Goal: Information Seeking & Learning: Find contact information

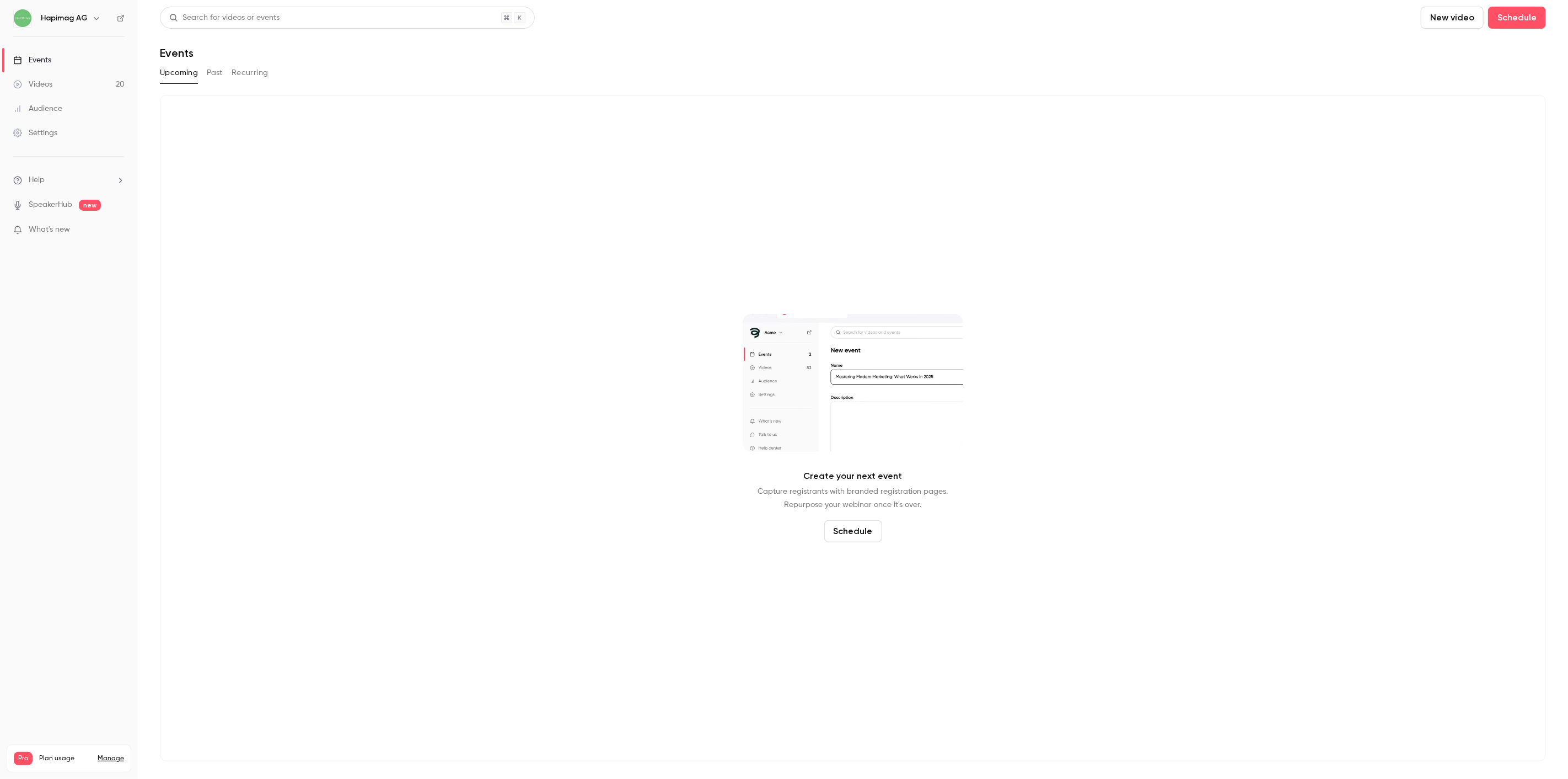
click at [214, 68] on button "Past" at bounding box center [215, 73] width 16 height 18
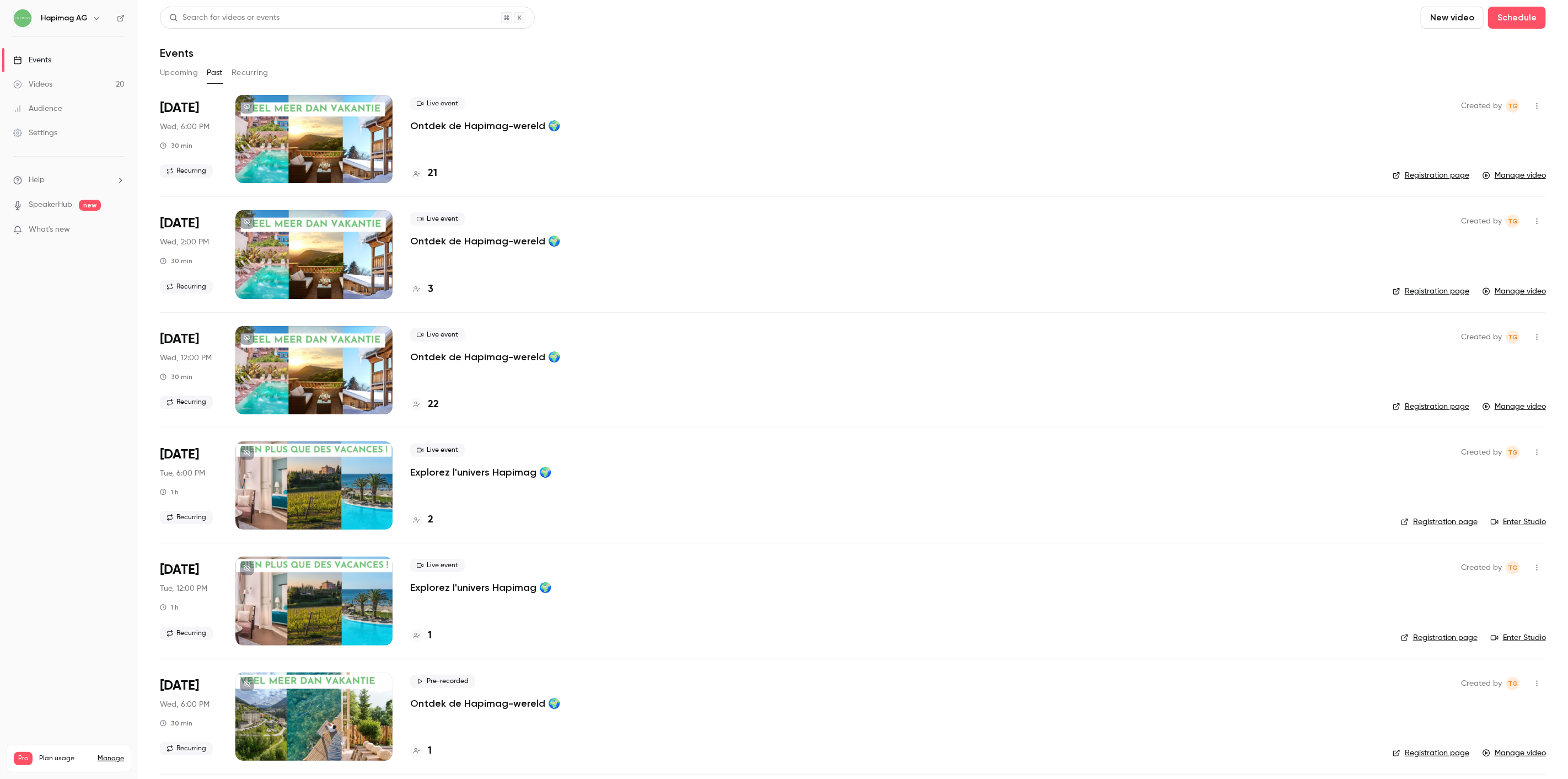
click at [86, 86] on link "Videos 20" at bounding box center [69, 84] width 138 height 24
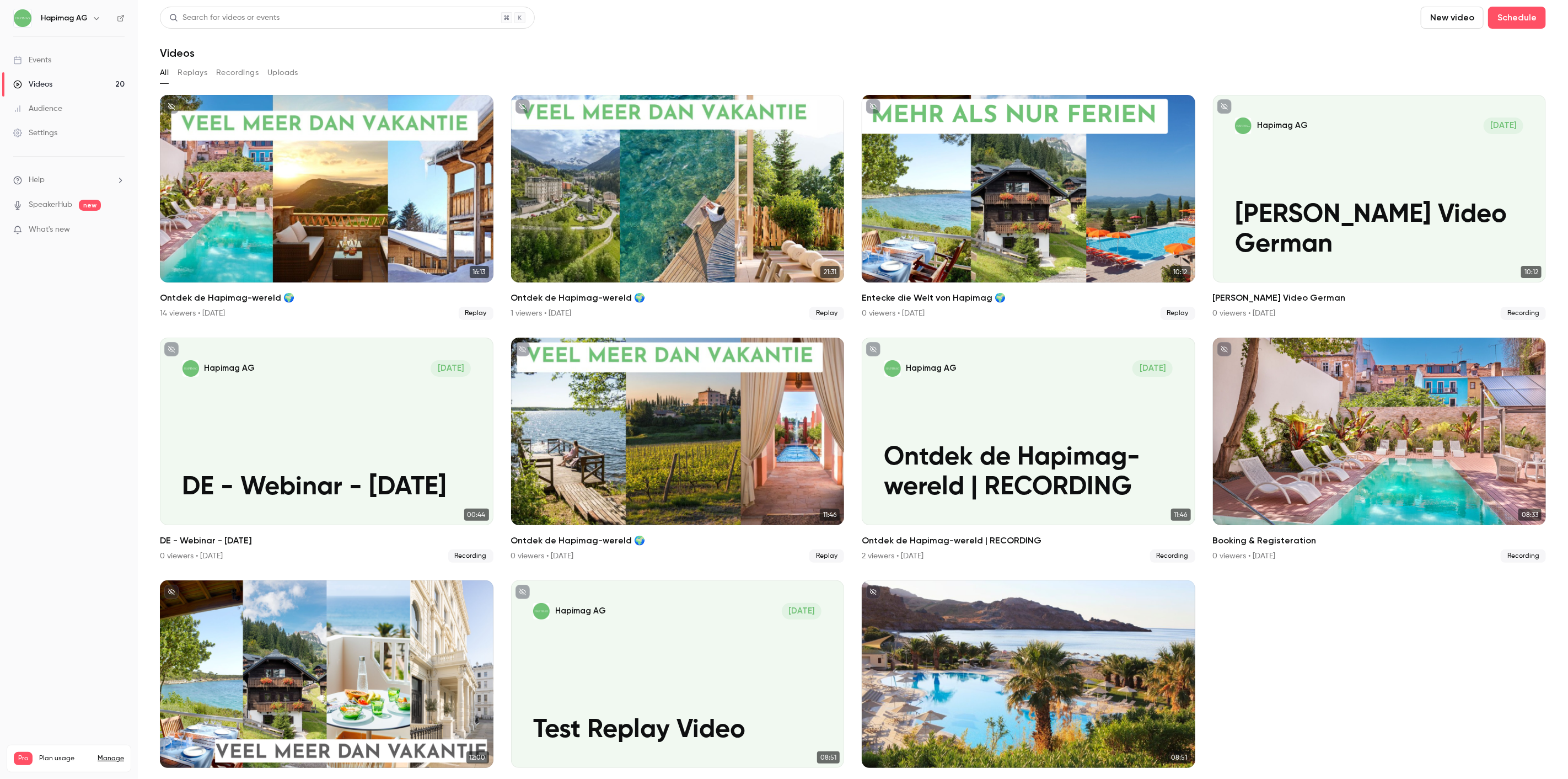
click at [68, 63] on link "Events" at bounding box center [69, 60] width 138 height 24
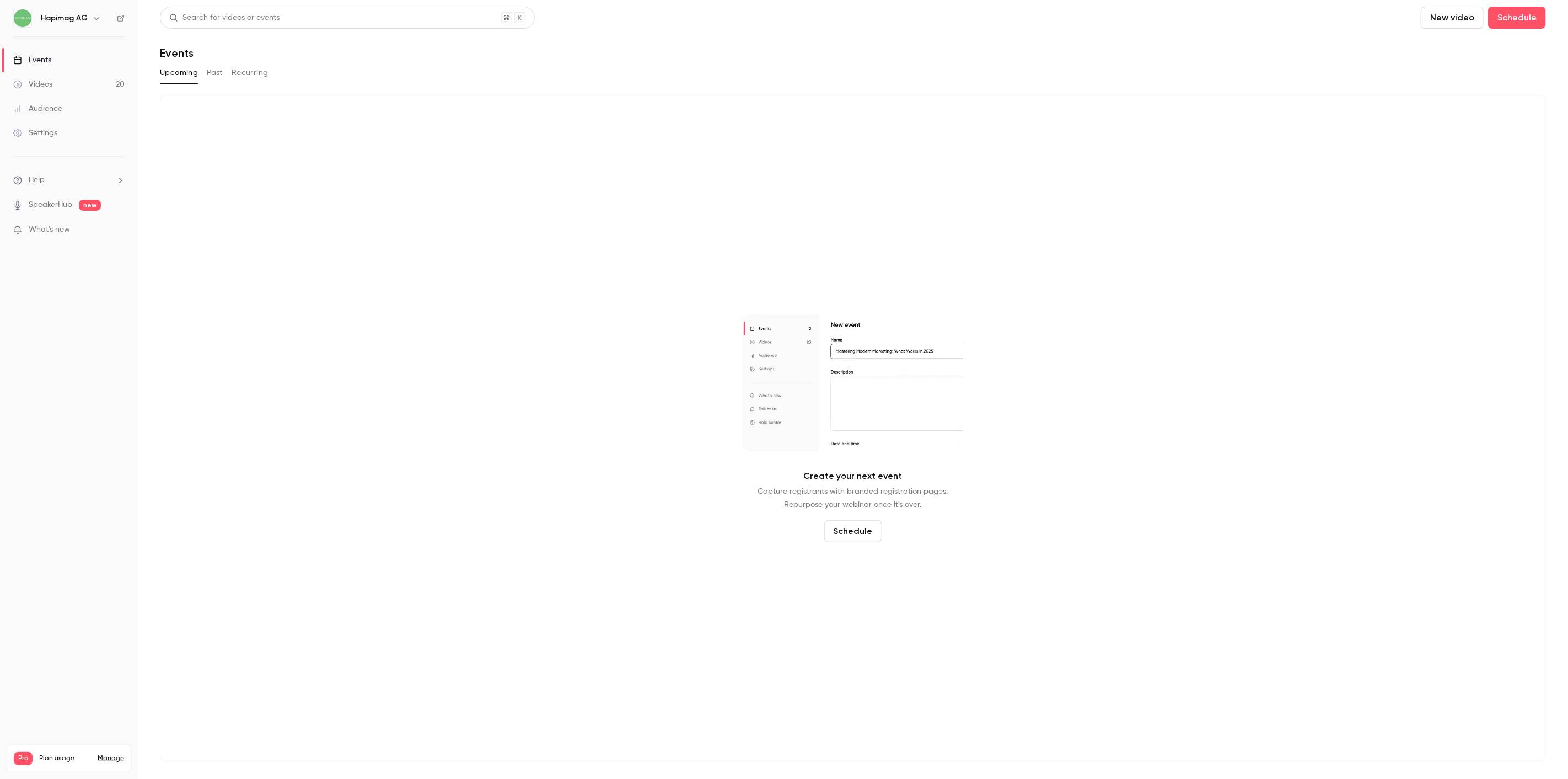
click at [211, 72] on button "Past" at bounding box center [215, 73] width 16 height 18
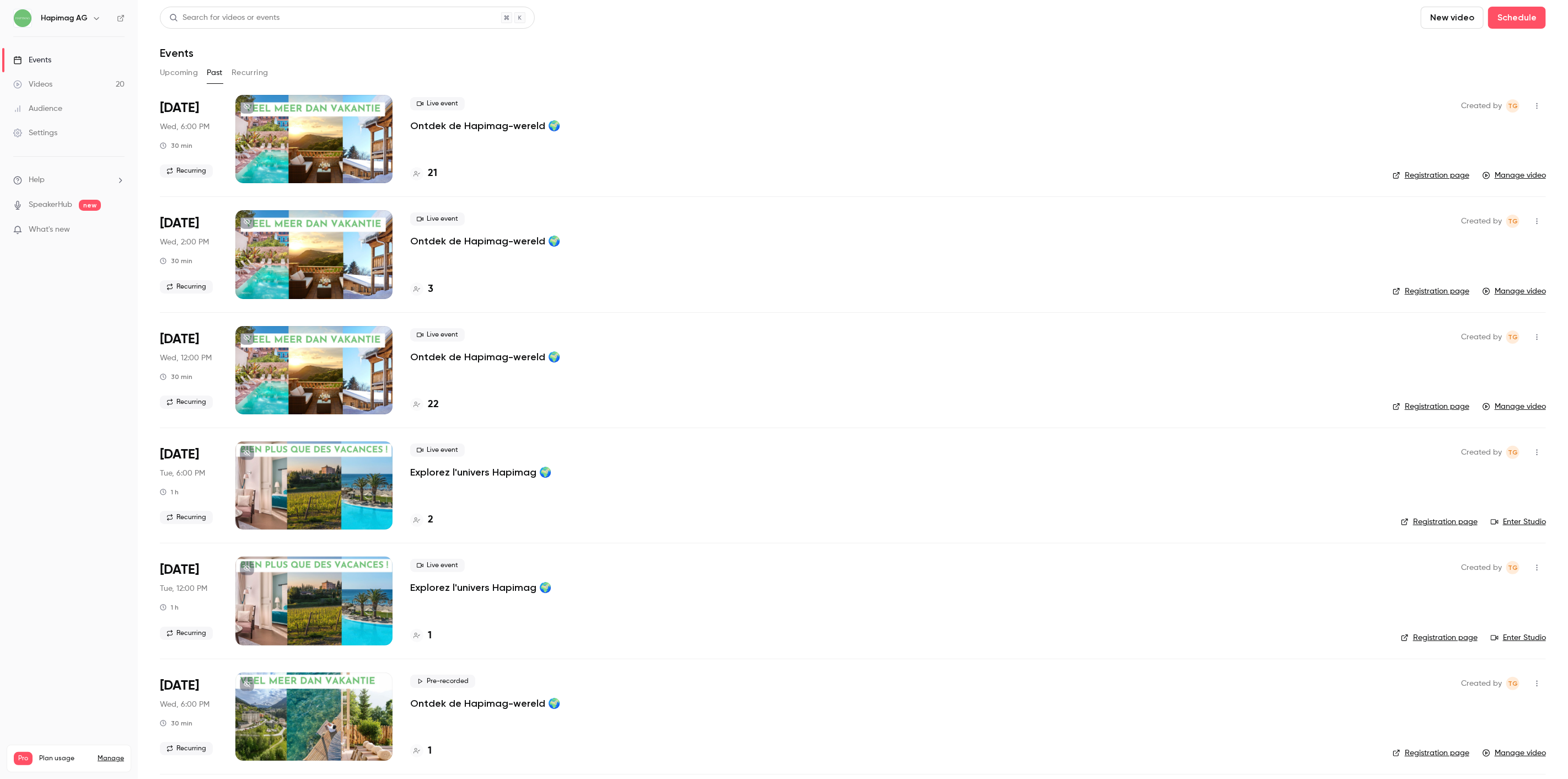
click at [188, 74] on button "Upcoming" at bounding box center [179, 73] width 38 height 18
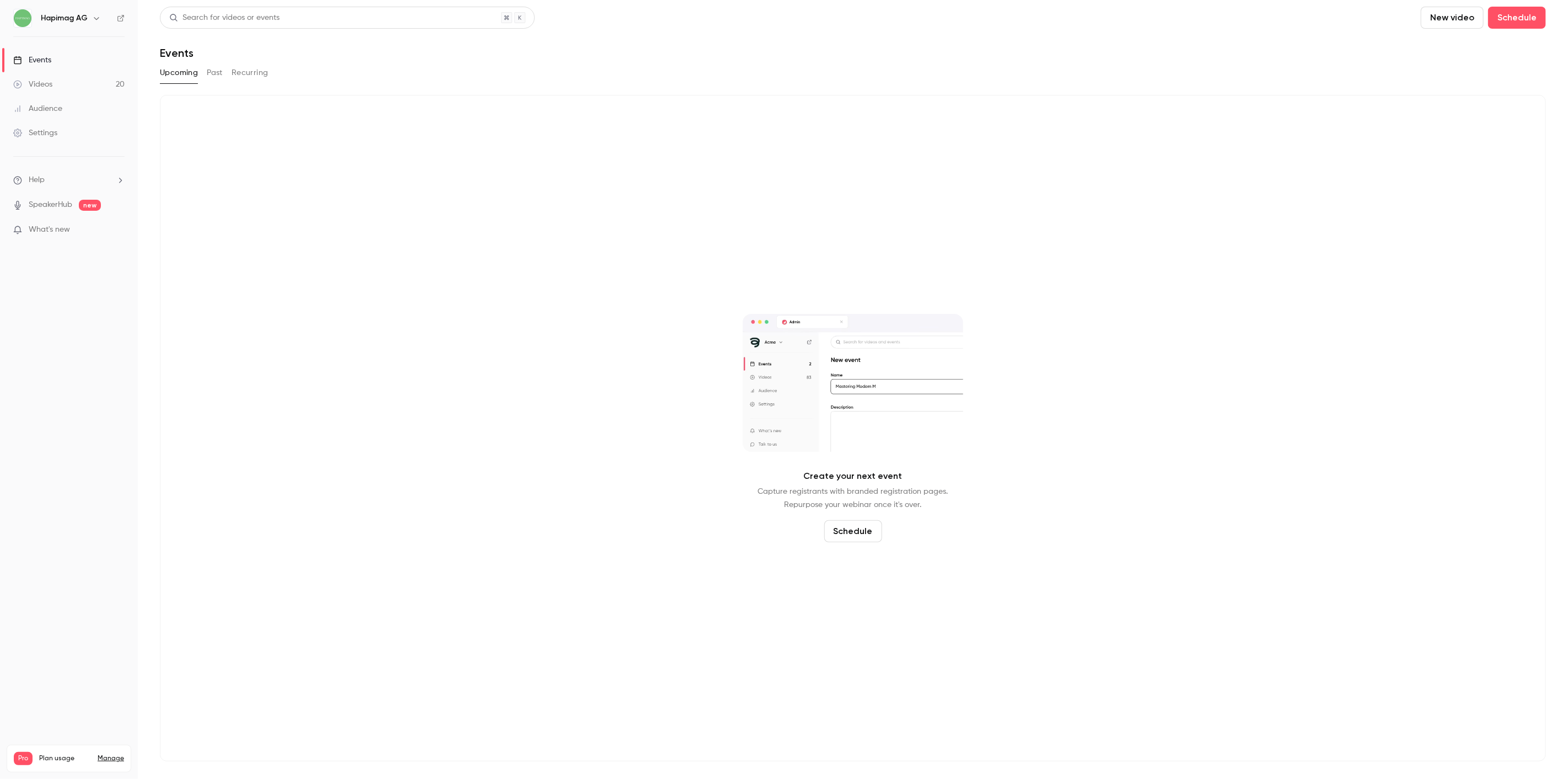
click at [224, 74] on div "Upcoming Past Recurring" at bounding box center [853, 73] width 1386 height 18
click at [219, 70] on button "Past" at bounding box center [215, 73] width 16 height 18
drag, startPoint x: 46, startPoint y: 74, endPoint x: 45, endPoint y: 68, distance: 6.1
click at [46, 74] on link "Videos 20" at bounding box center [69, 84] width 138 height 24
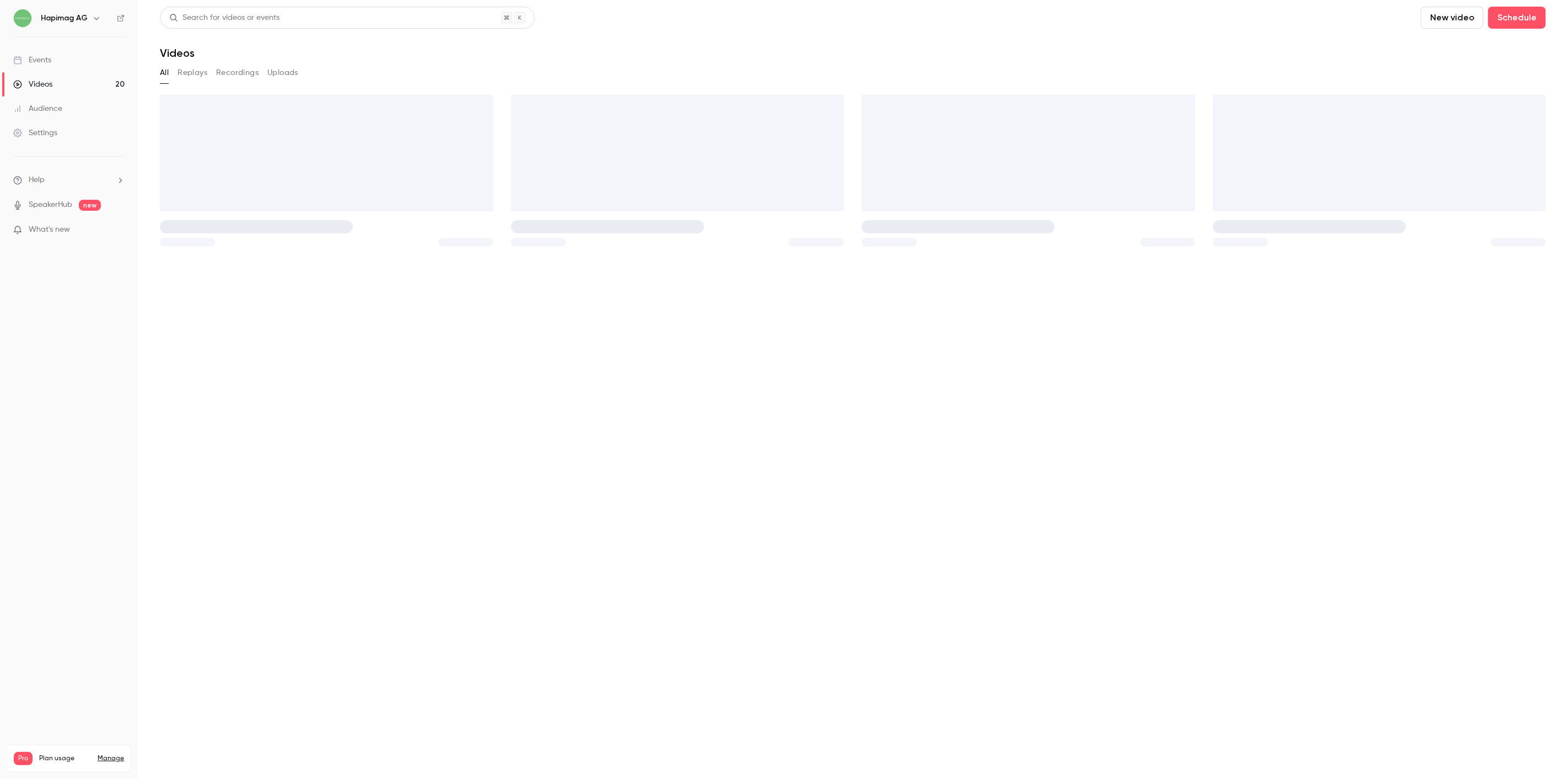
click at [44, 58] on div "Events" at bounding box center [33, 60] width 38 height 11
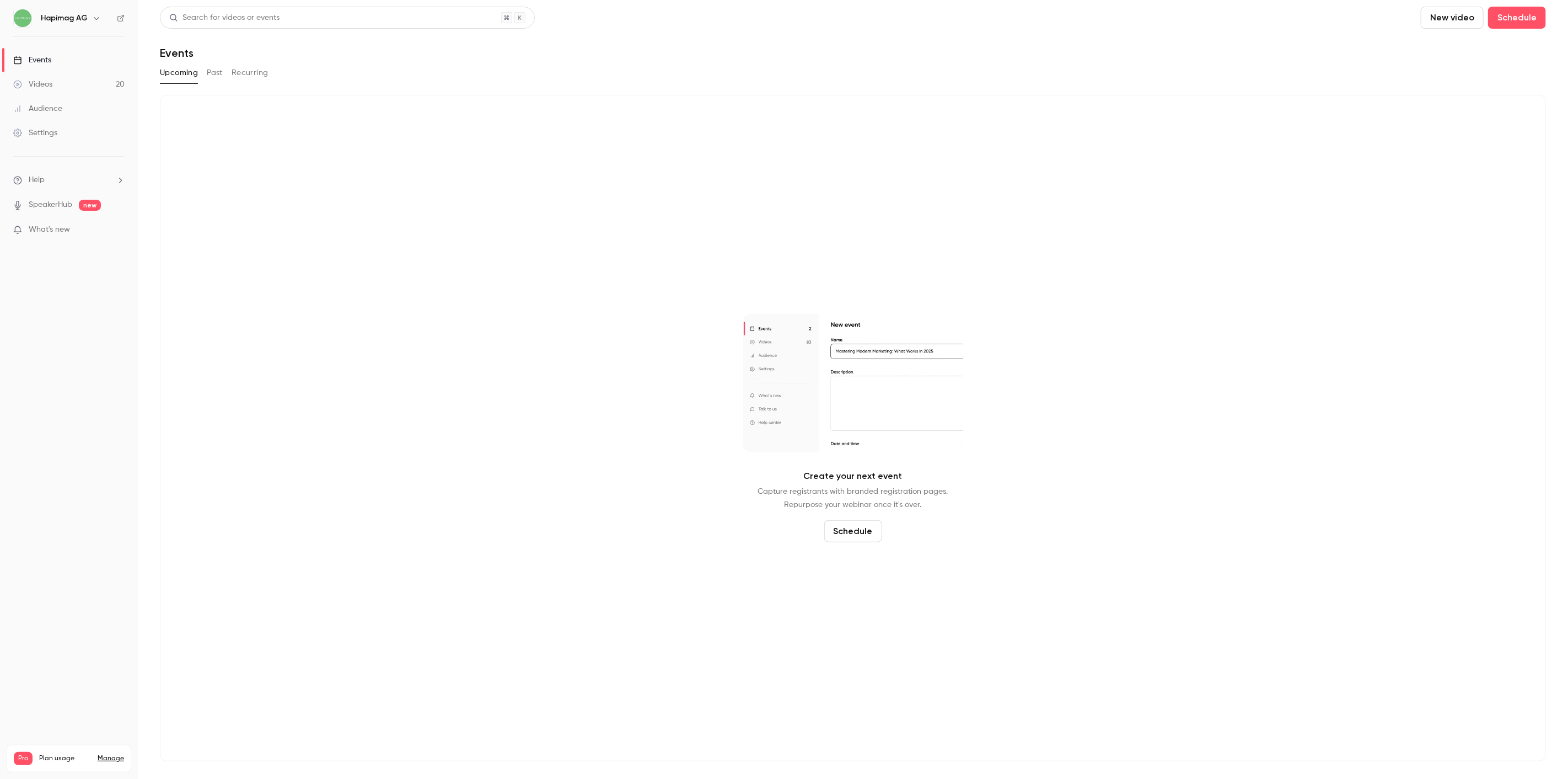
click at [215, 79] on button "Past" at bounding box center [215, 73] width 16 height 18
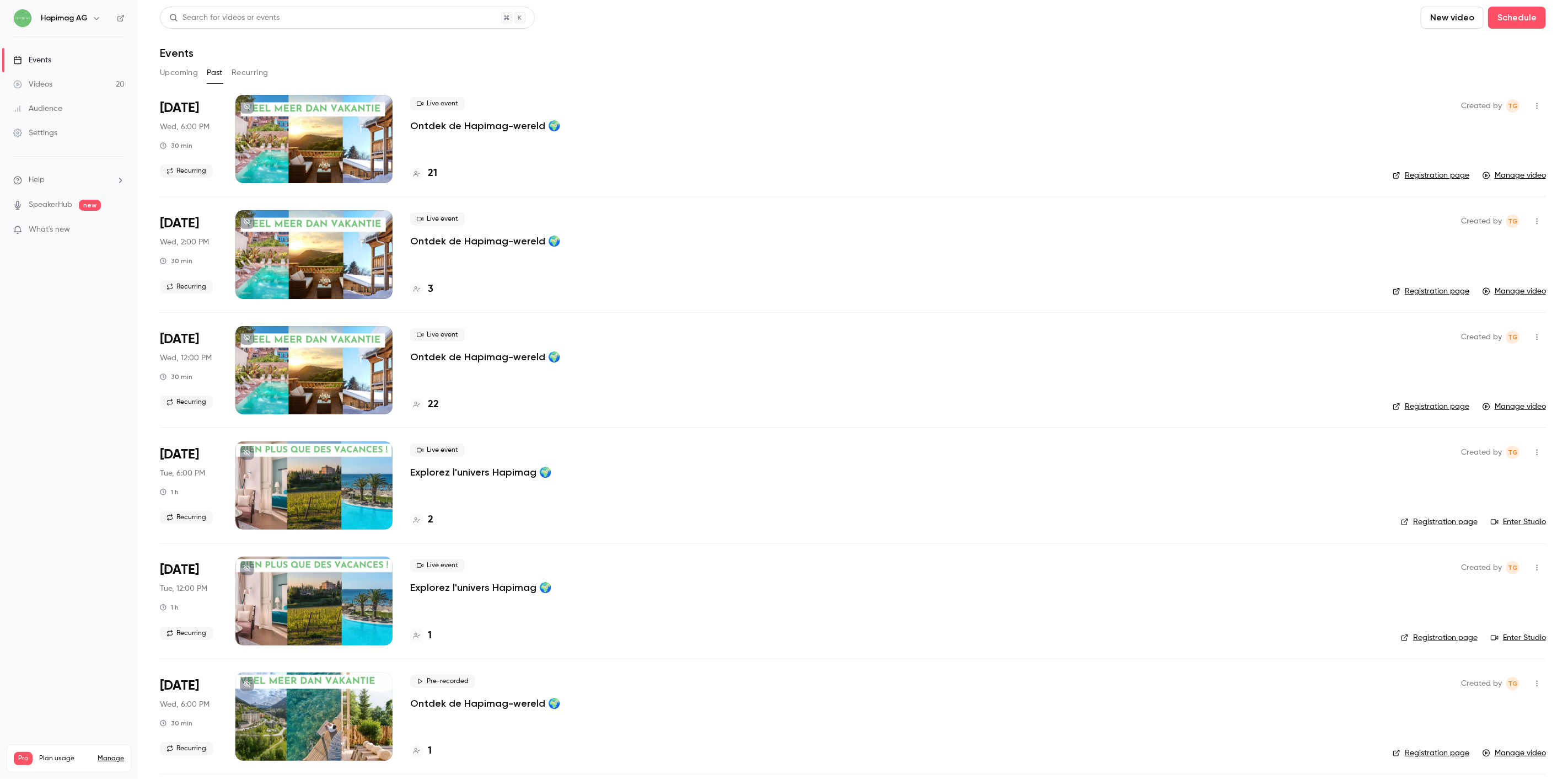
click at [511, 351] on p "Ontdek de Hapimag-wereld 🌍" at bounding box center [484, 356] width 150 height 14
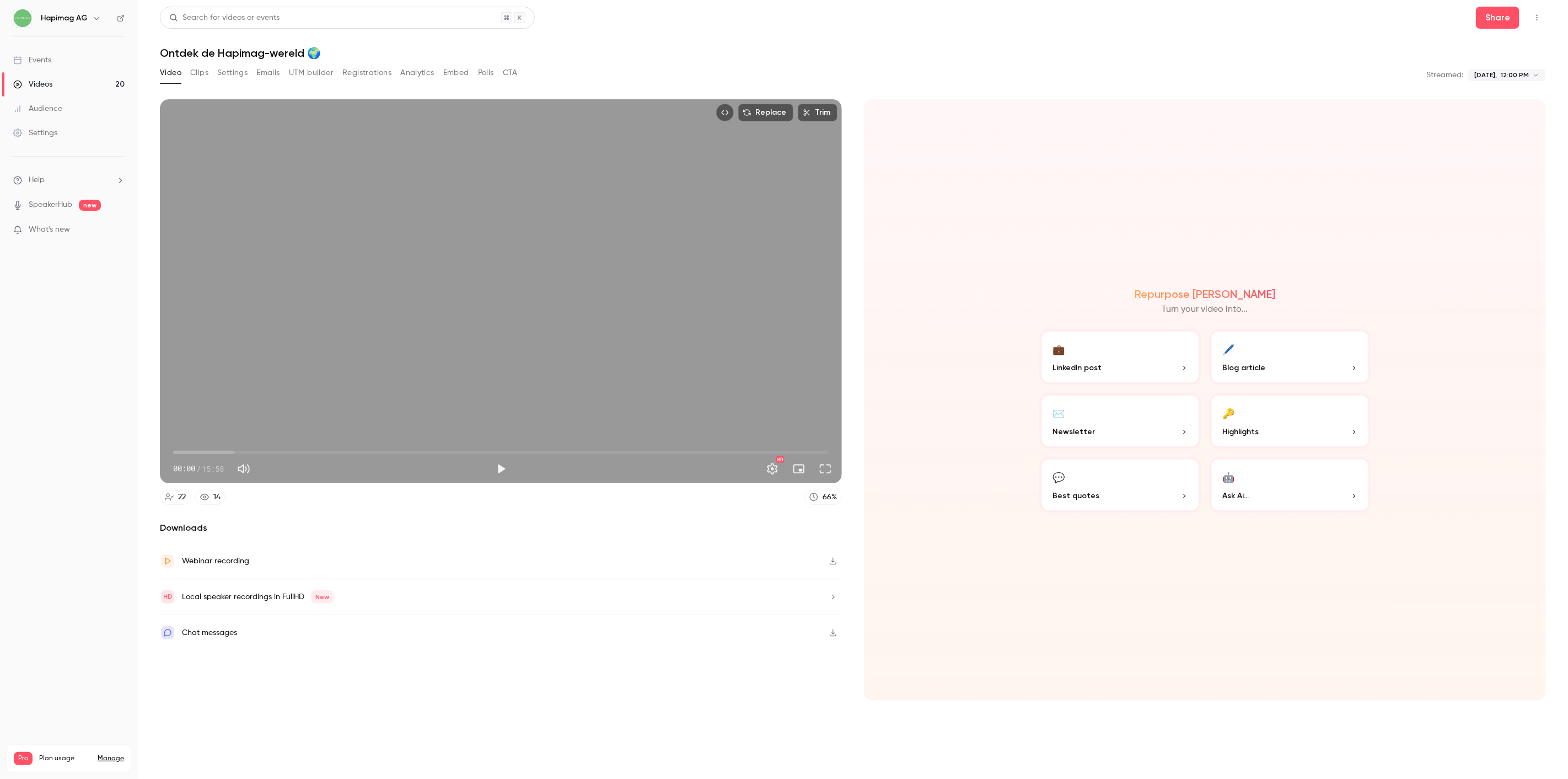
click at [412, 70] on button "Analytics" at bounding box center [417, 73] width 34 height 18
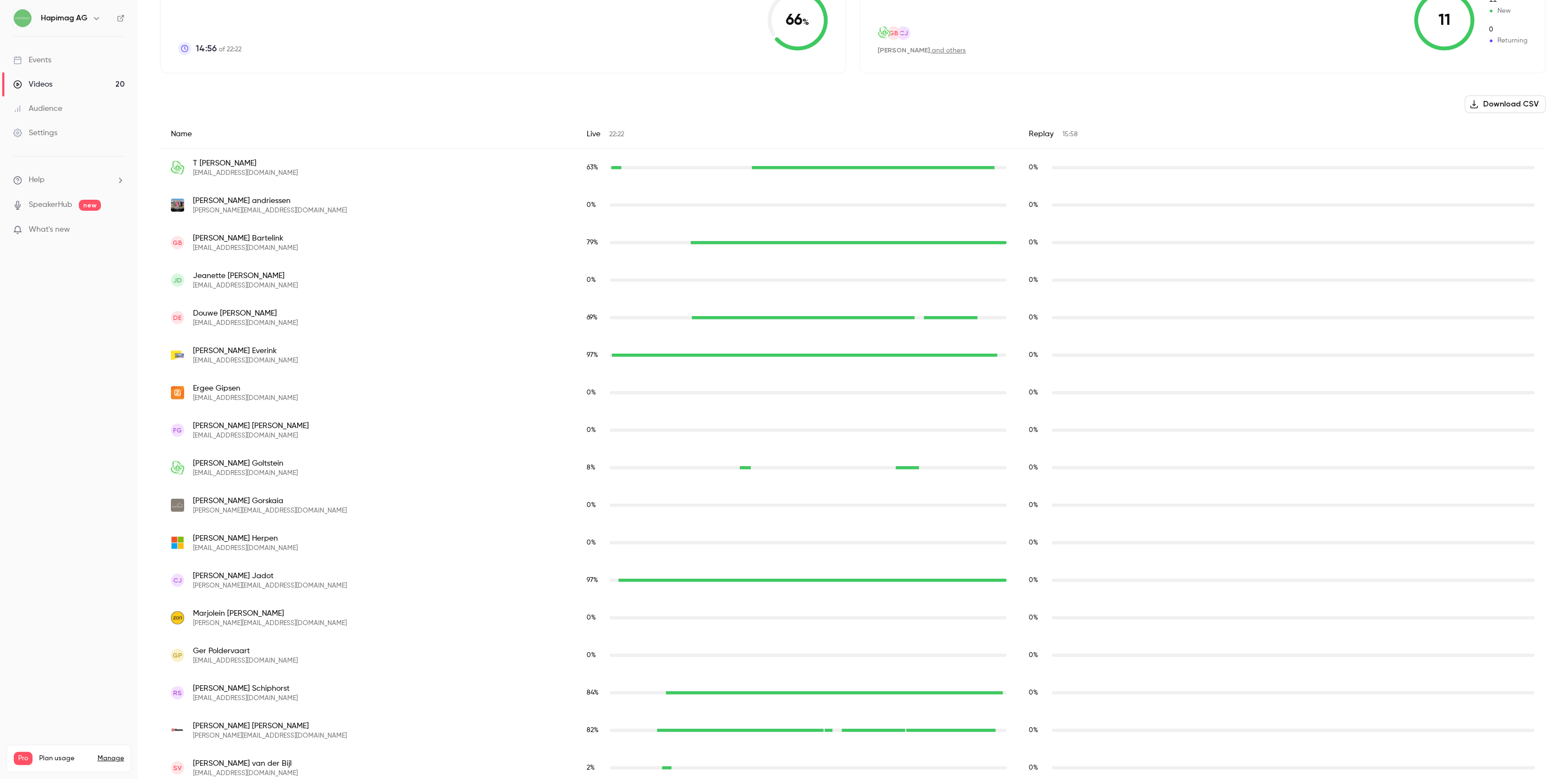
scroll to position [509, 0]
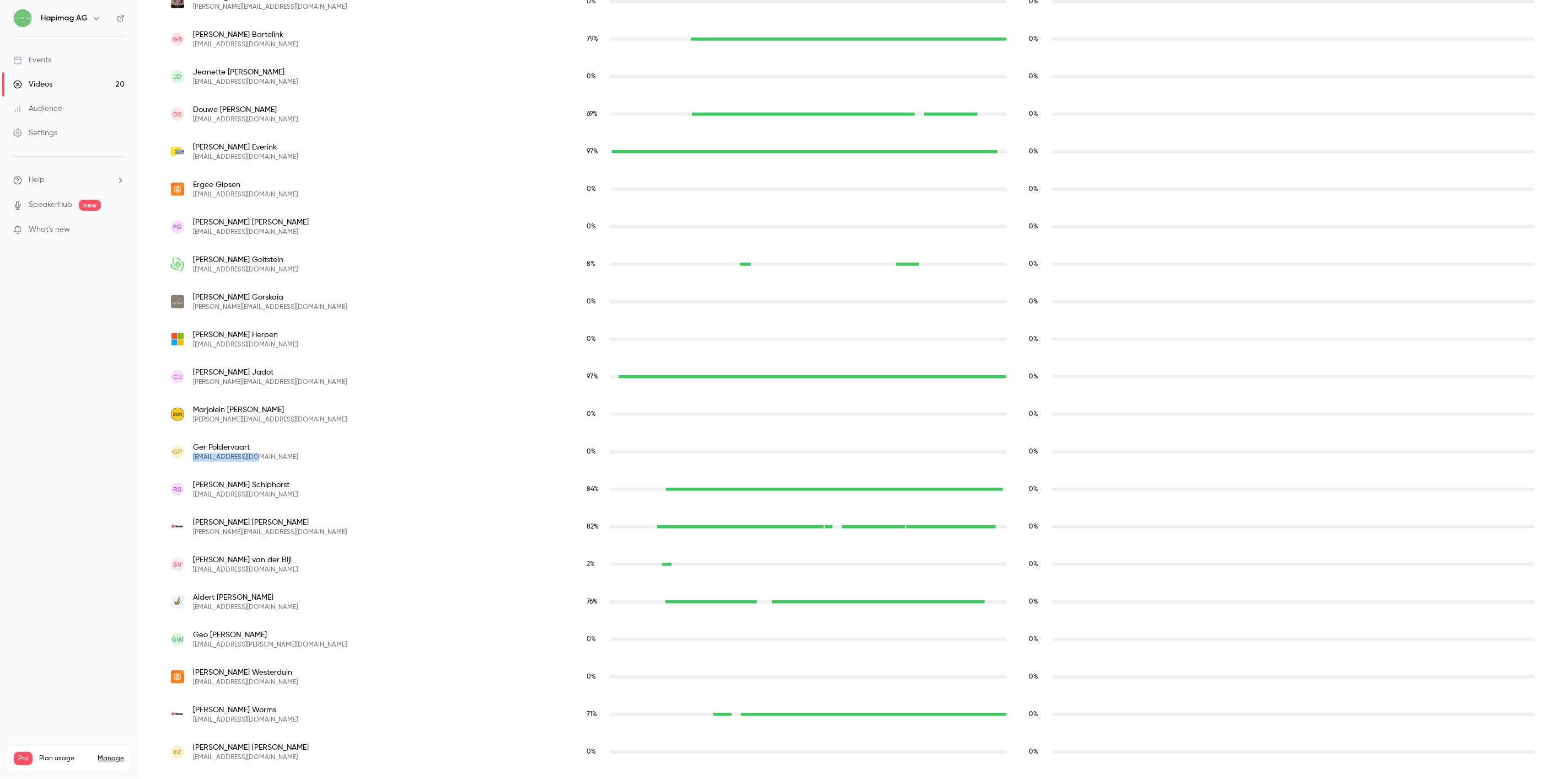
drag, startPoint x: 270, startPoint y: 458, endPoint x: 195, endPoint y: 461, distance: 75.1
click at [195, 461] on div "GP Ger Poldervaart [EMAIL_ADDRESS][DOMAIN_NAME]" at bounding box center [367, 452] width 415 height 38
copy span "[EMAIL_ADDRESS][DOMAIN_NAME]"
drag, startPoint x: 189, startPoint y: 456, endPoint x: 261, endPoint y: 461, distance: 72.2
click at [261, 461] on div "GP Ger Poldervaart [EMAIL_ADDRESS][DOMAIN_NAME]" at bounding box center [367, 452] width 415 height 38
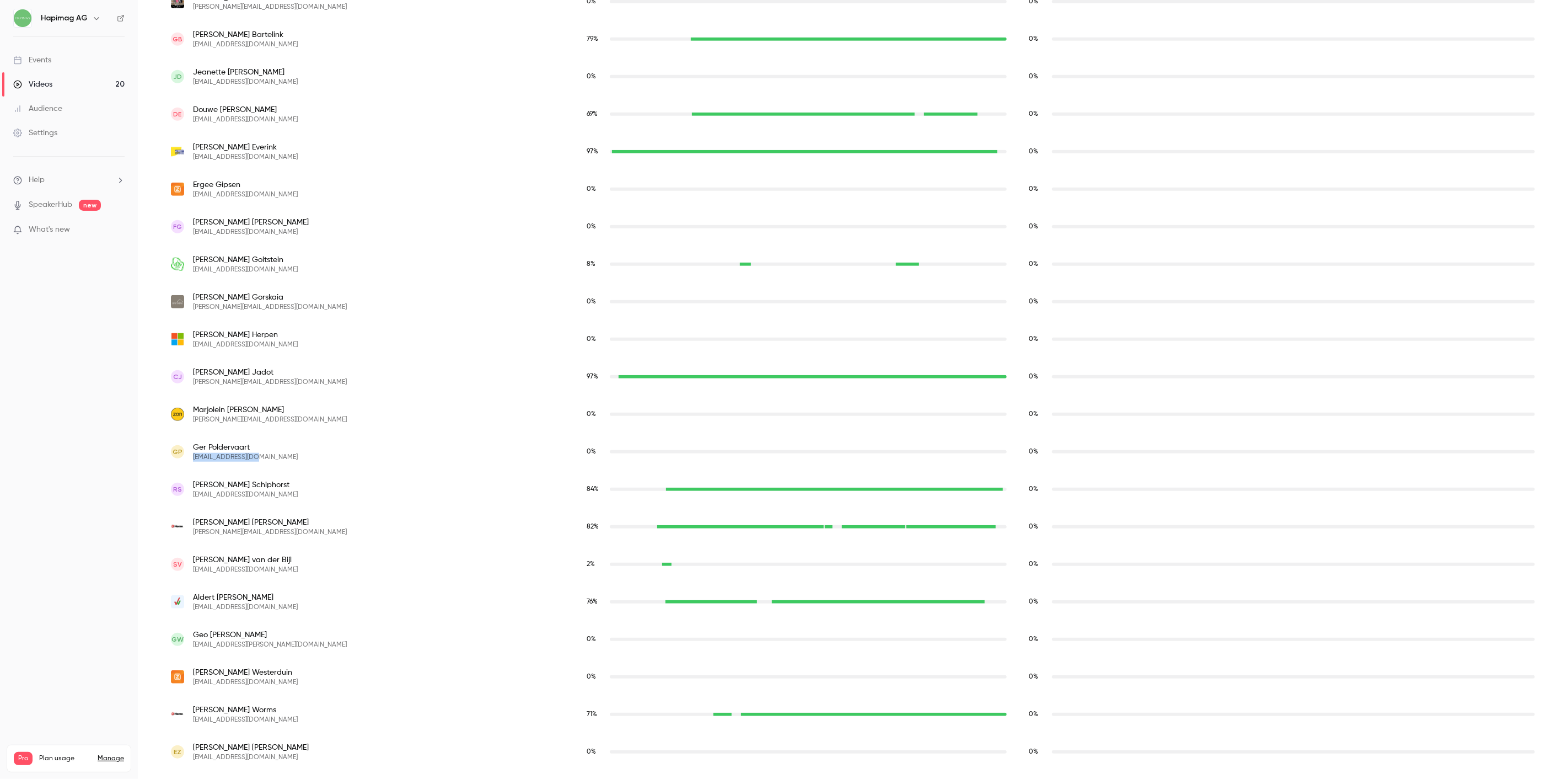
copy span "[EMAIL_ADDRESS][DOMAIN_NAME]"
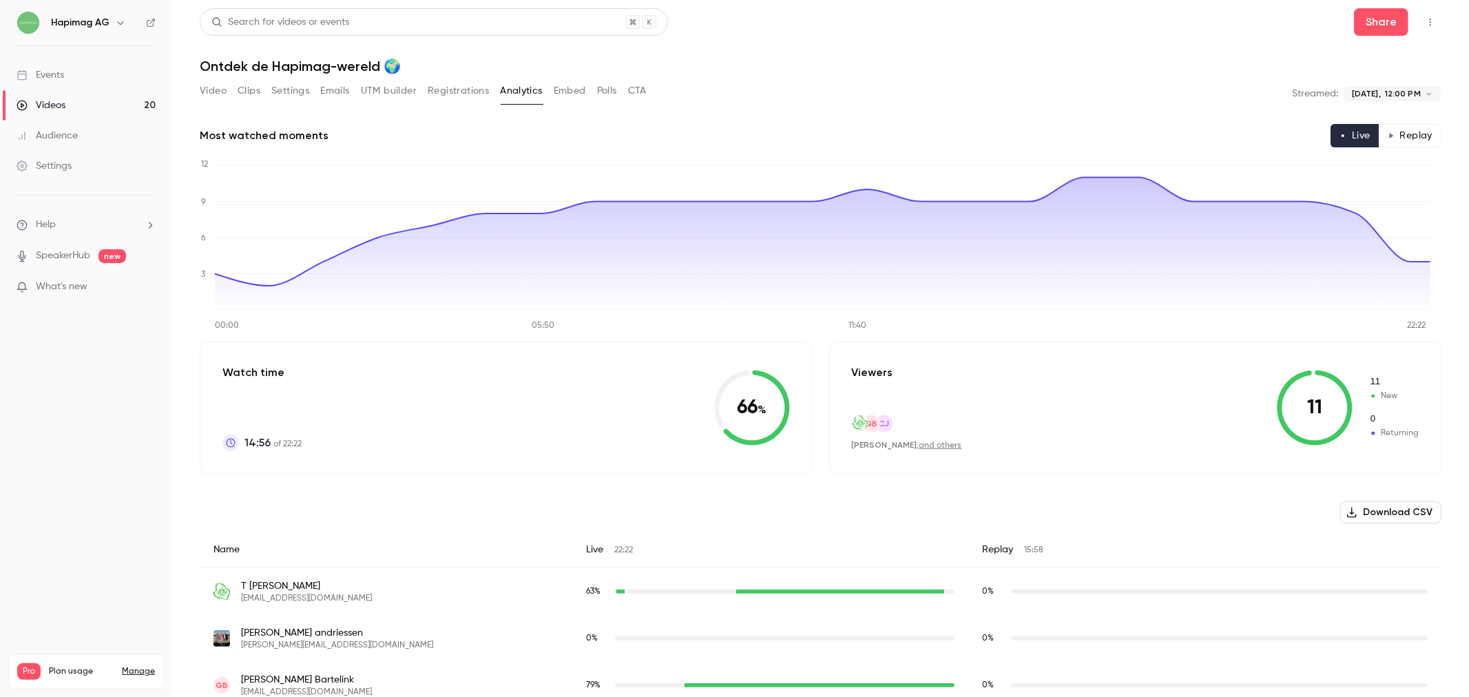
scroll to position [345, 0]
